Goal: Book appointment/travel/reservation

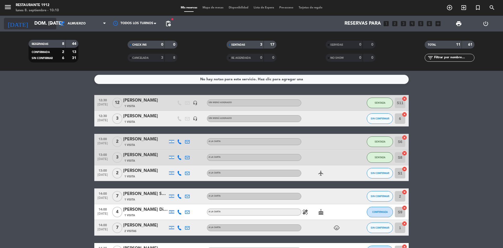
click at [51, 24] on icon "arrow_drop_down" at bounding box center [52, 23] width 6 height 6
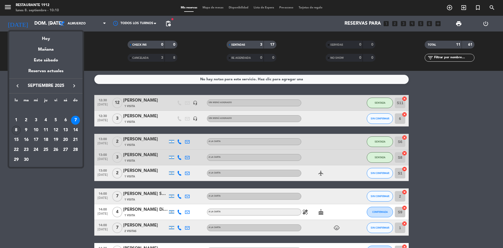
click at [16, 127] on div "8" at bounding box center [16, 129] width 9 height 9
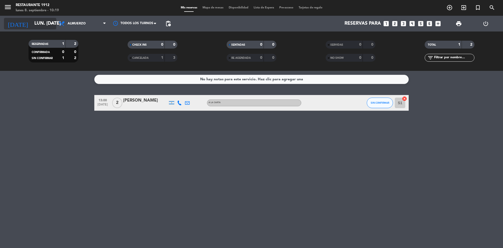
click at [52, 23] on icon "arrow_drop_down" at bounding box center [52, 23] width 6 height 6
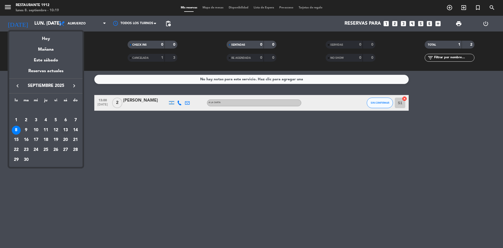
click at [66, 131] on div "13" at bounding box center [65, 129] width 9 height 9
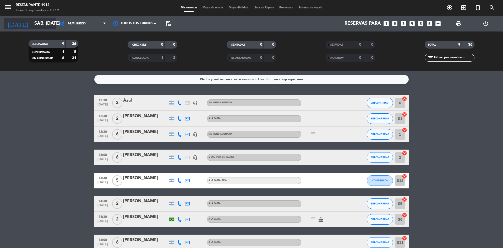
click at [50, 21] on icon "arrow_drop_down" at bounding box center [52, 23] width 6 height 6
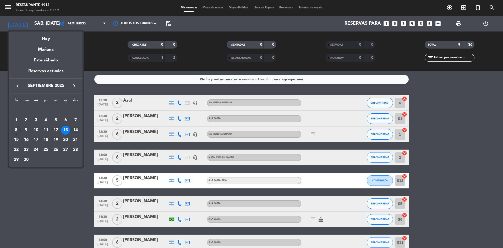
click at [74, 128] on div "14" at bounding box center [75, 129] width 9 height 9
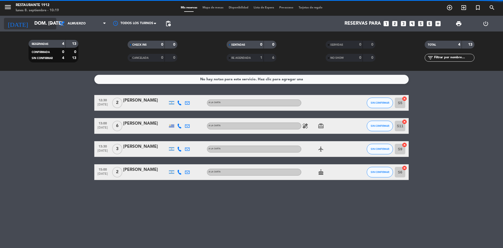
click at [54, 22] on icon "arrow_drop_down" at bounding box center [52, 23] width 6 height 6
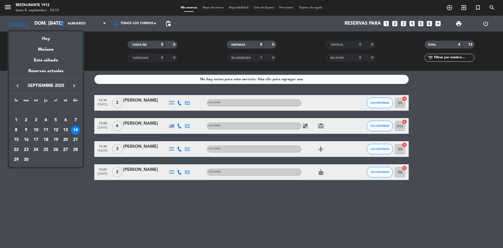
click at [67, 140] on div "20" at bounding box center [65, 139] width 9 height 9
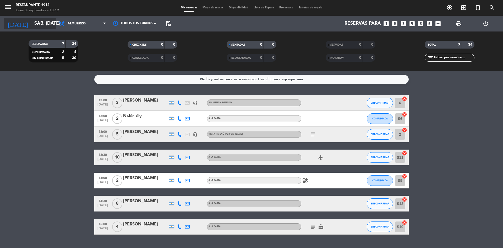
click at [51, 22] on icon "arrow_drop_down" at bounding box center [52, 23] width 6 height 6
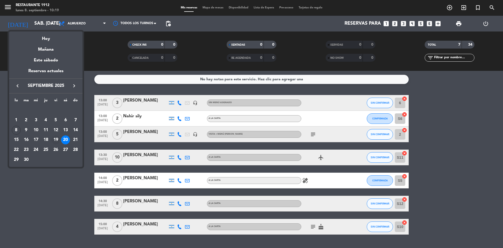
click at [56, 139] on div "19" at bounding box center [55, 139] width 9 height 9
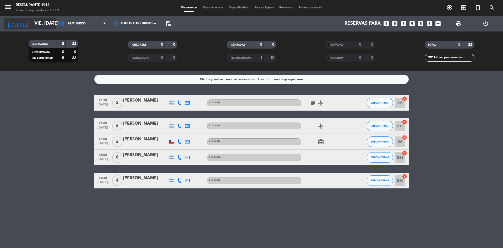
click at [50, 24] on icon "arrow_drop_down" at bounding box center [52, 23] width 6 height 6
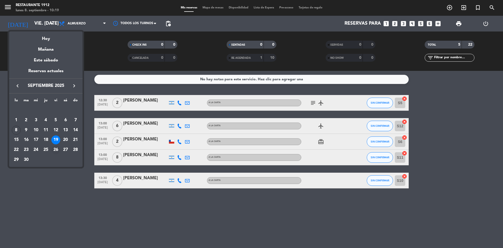
click at [53, 148] on div "26" at bounding box center [55, 149] width 9 height 9
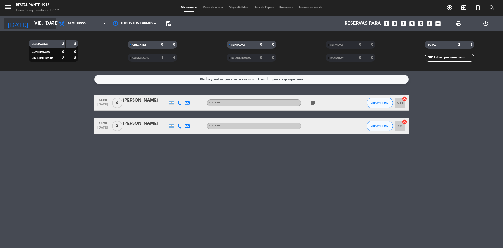
click at [52, 22] on icon "arrow_drop_down" at bounding box center [52, 23] width 6 height 6
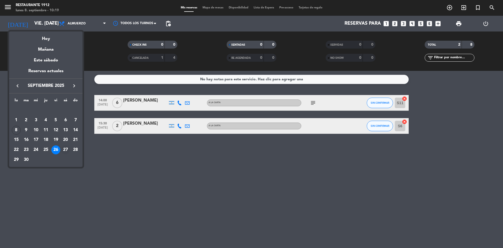
click at [66, 149] on div "27" at bounding box center [65, 149] width 9 height 9
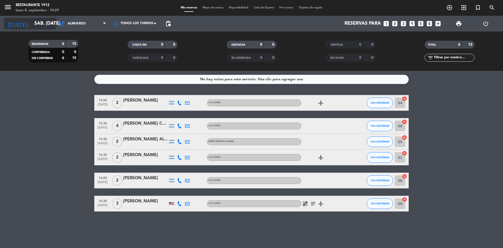
click at [51, 23] on icon "arrow_drop_down" at bounding box center [52, 23] width 6 height 6
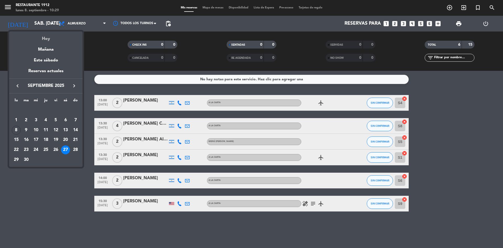
click at [44, 34] on div "Hoy" at bounding box center [45, 36] width 73 height 11
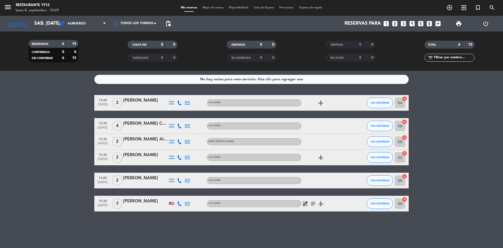
type input "lun. [DATE]"
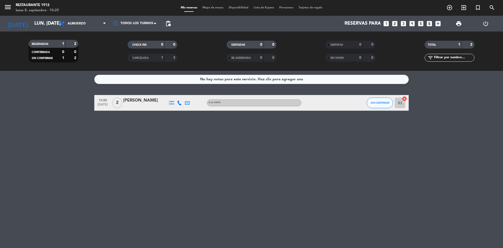
click at [396, 22] on icon "looks_two" at bounding box center [394, 23] width 7 height 7
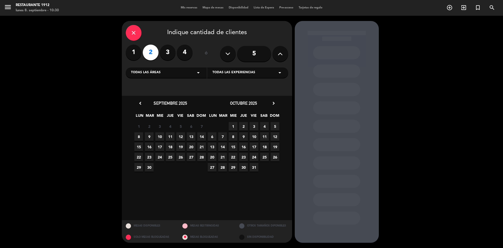
click at [138, 137] on span "8" at bounding box center [138, 136] width 9 height 9
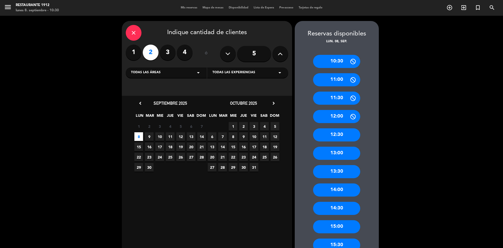
click at [344, 138] on div "12:30" at bounding box center [336, 134] width 47 height 13
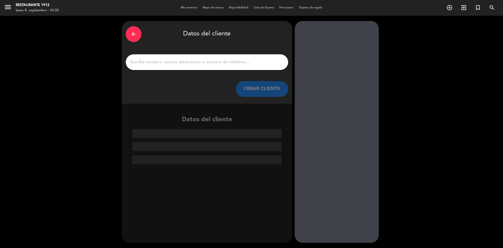
click at [205, 64] on input "1" at bounding box center [207, 61] width 155 height 7
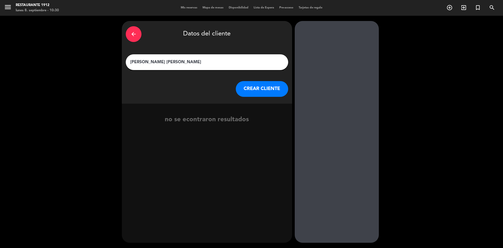
type input "[PERSON_NAME] [PERSON_NAME]"
click at [271, 91] on button "CREAR CLIENTE" at bounding box center [262, 89] width 52 height 16
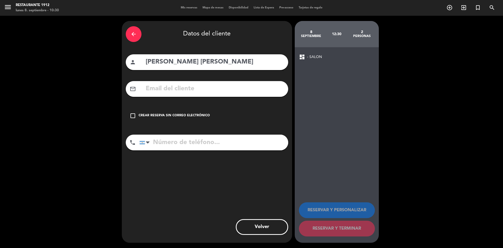
click at [131, 115] on icon "check_box_outline_blank" at bounding box center [133, 115] width 6 height 6
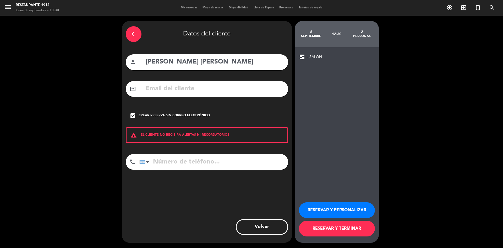
click at [339, 227] on button "RESERVAR Y TERMINAR" at bounding box center [337, 228] width 76 height 16
